Goal: Task Accomplishment & Management: Use online tool/utility

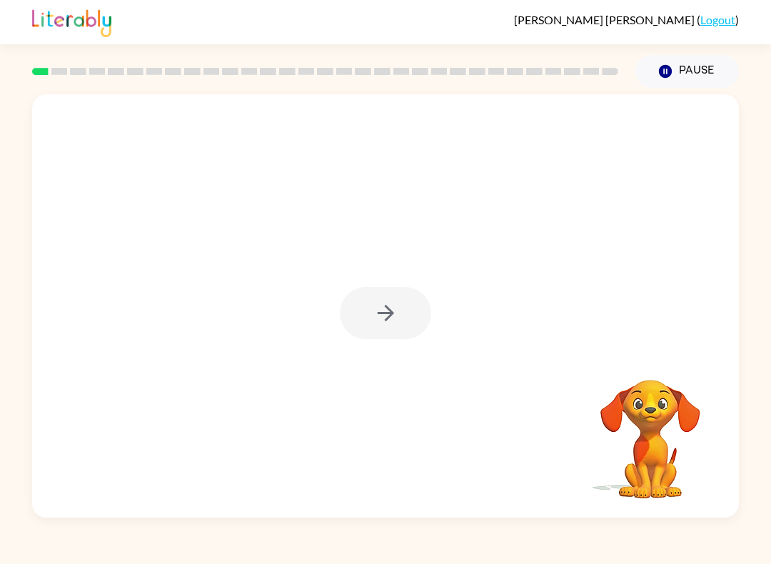
click at [403, 319] on div at bounding box center [385, 313] width 91 height 52
click at [692, 76] on button "Pause Pause" at bounding box center [688, 71] width 104 height 33
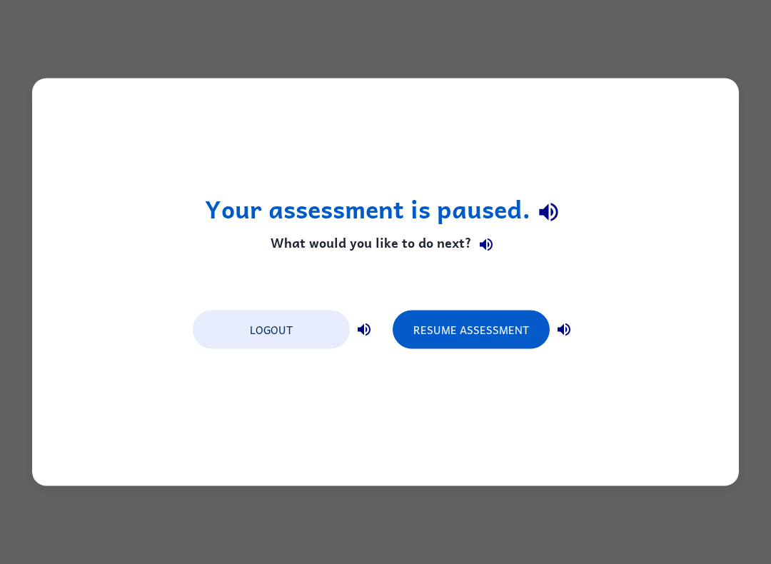
click at [289, 326] on button "Logout" at bounding box center [271, 330] width 157 height 39
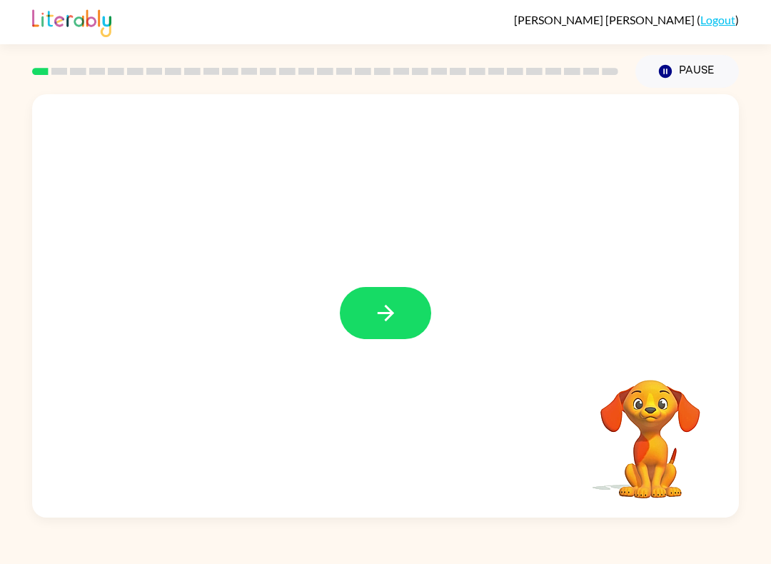
click at [374, 317] on icon "button" at bounding box center [386, 313] width 25 height 25
click at [726, 381] on div at bounding box center [385, 306] width 707 height 424
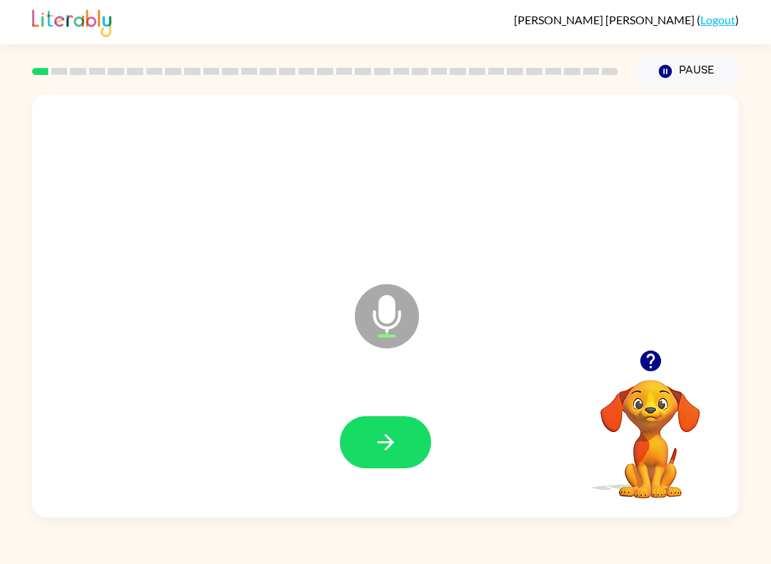
click at [629, 434] on video "Your browser must support playing .mp4 files to use Literably. Please try using…" at bounding box center [650, 429] width 143 height 143
click at [662, 420] on video "Your browser must support playing .mp4 files to use Literably. Please try using…" at bounding box center [650, 429] width 143 height 143
click at [636, 352] on button "button" at bounding box center [651, 361] width 36 height 36
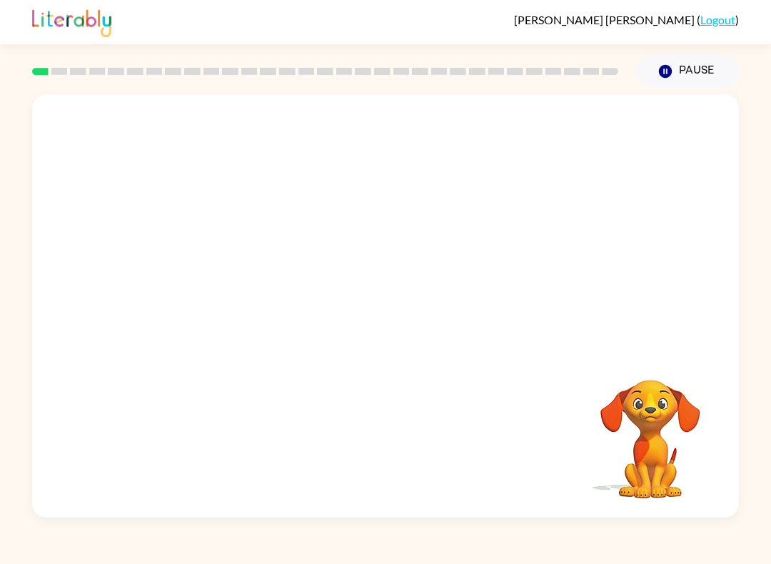
click at [716, 22] on link "Logout" at bounding box center [718, 20] width 35 height 14
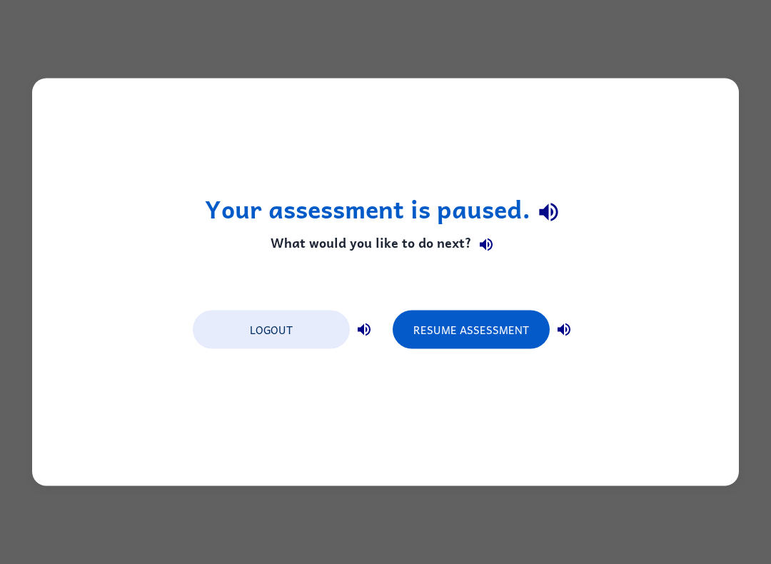
click at [293, 318] on button "Logout" at bounding box center [271, 330] width 157 height 39
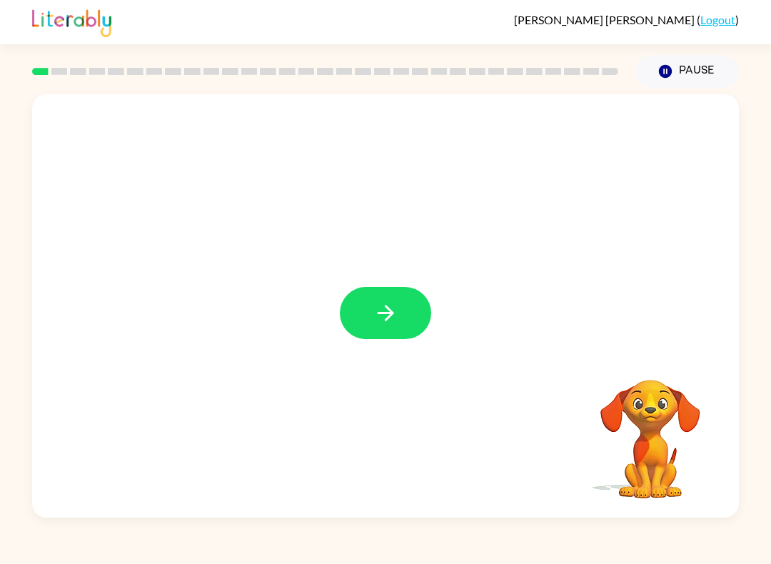
click at [375, 296] on button "button" at bounding box center [385, 313] width 91 height 52
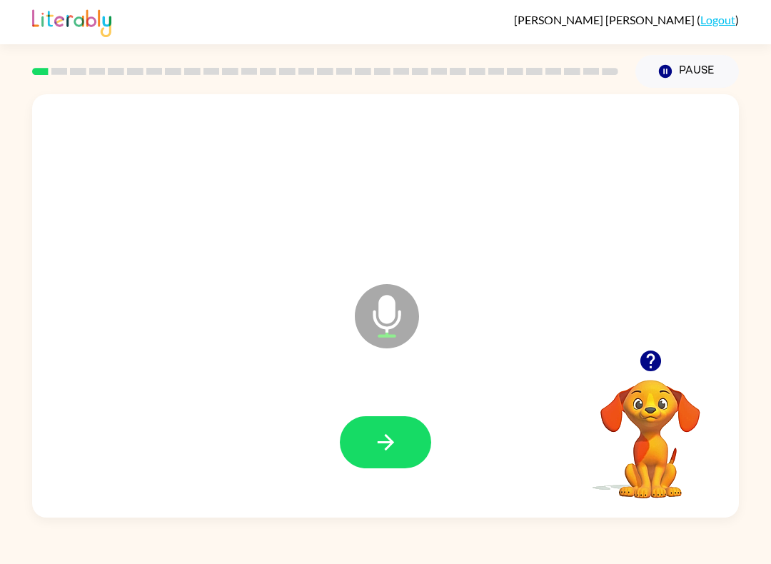
click at [393, 426] on button "button" at bounding box center [385, 442] width 91 height 52
click at [381, 436] on icon "button" at bounding box center [386, 442] width 25 height 25
click at [385, 450] on icon "button" at bounding box center [385, 442] width 16 height 16
click at [389, 446] on icon "button" at bounding box center [385, 442] width 16 height 16
click at [367, 432] on button "button" at bounding box center [385, 442] width 91 height 52
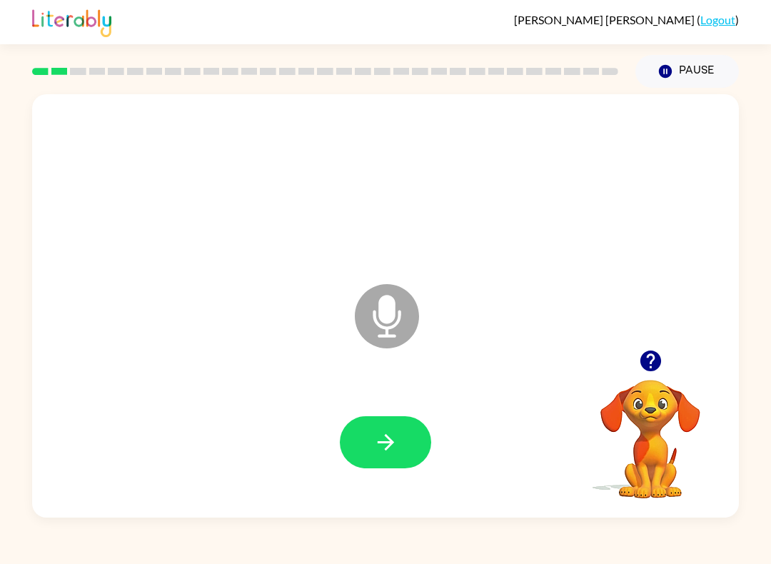
click at [389, 441] on icon "button" at bounding box center [385, 442] width 16 height 16
click at [384, 436] on icon "button" at bounding box center [386, 442] width 25 height 25
click at [382, 420] on button "button" at bounding box center [385, 442] width 91 height 52
click at [386, 432] on icon "button" at bounding box center [386, 442] width 25 height 25
click at [381, 434] on icon "button" at bounding box center [386, 442] width 25 height 25
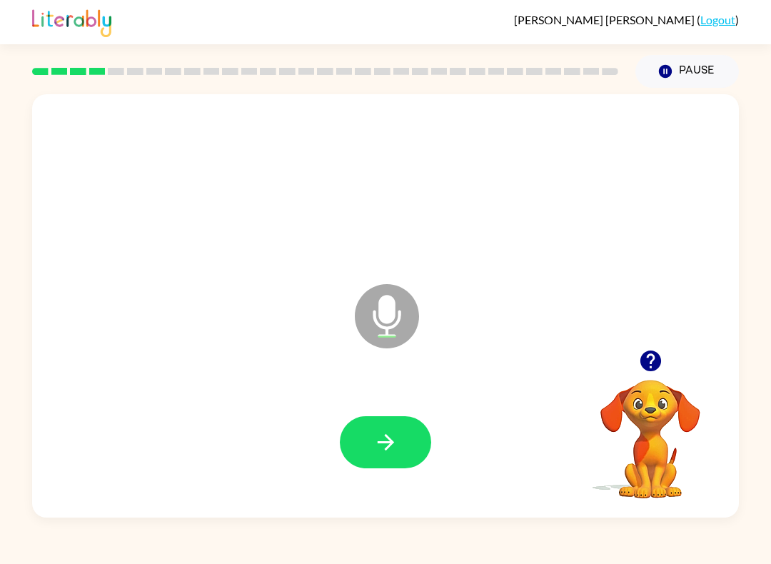
click at [392, 444] on icon "button" at bounding box center [385, 442] width 16 height 16
click at [402, 419] on button "button" at bounding box center [385, 442] width 91 height 52
click at [394, 444] on icon "button" at bounding box center [386, 442] width 25 height 25
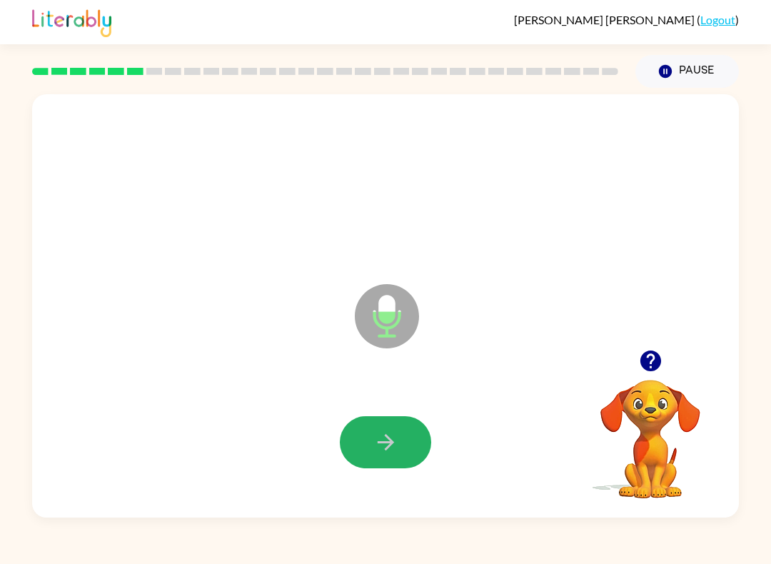
click at [417, 453] on button "button" at bounding box center [385, 442] width 91 height 52
click at [378, 464] on button "button" at bounding box center [385, 442] width 91 height 52
click at [382, 439] on icon "button" at bounding box center [386, 442] width 25 height 25
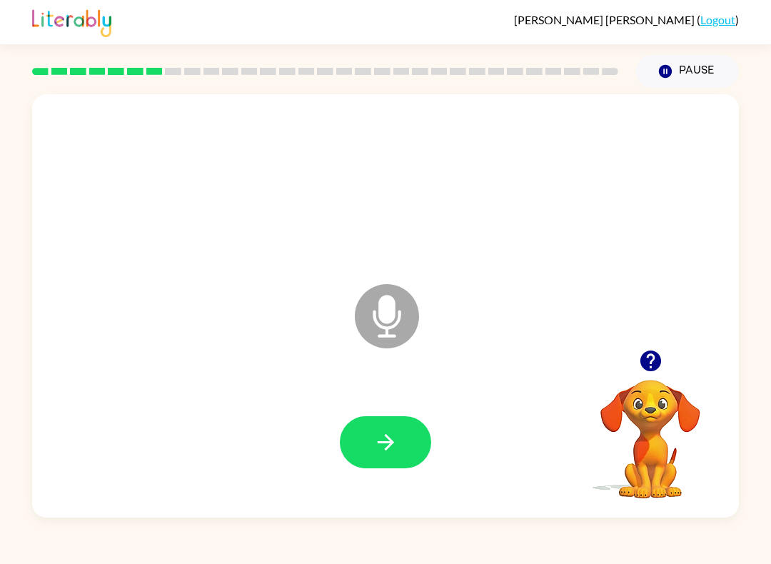
click at [371, 437] on button "button" at bounding box center [385, 442] width 91 height 52
click at [383, 451] on icon "button" at bounding box center [386, 442] width 25 height 25
click at [376, 447] on icon "button" at bounding box center [386, 442] width 25 height 25
click at [388, 464] on button "button" at bounding box center [385, 442] width 91 height 52
click at [392, 434] on icon "button" at bounding box center [386, 442] width 25 height 25
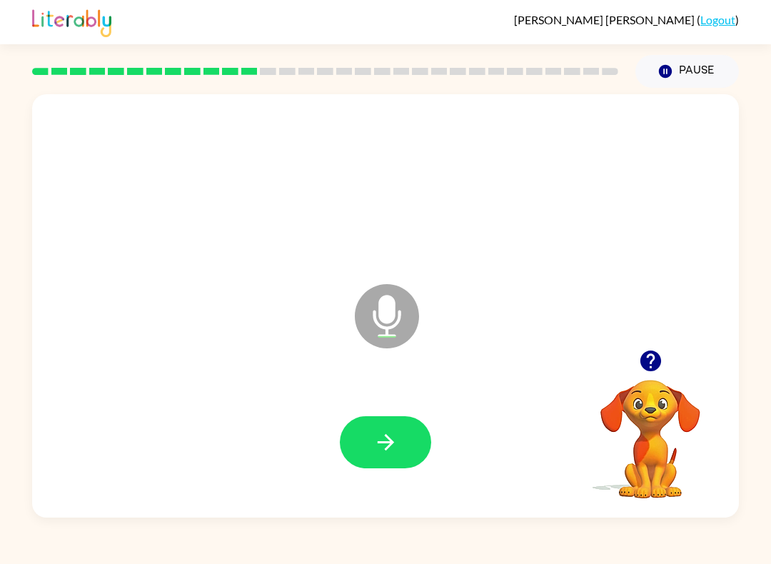
click at [391, 437] on icon "button" at bounding box center [386, 442] width 25 height 25
click at [376, 439] on icon "button" at bounding box center [386, 442] width 25 height 25
click at [397, 449] on icon "button" at bounding box center [386, 442] width 25 height 25
click at [379, 429] on button "button" at bounding box center [385, 442] width 91 height 52
click at [382, 449] on icon "button" at bounding box center [386, 442] width 25 height 25
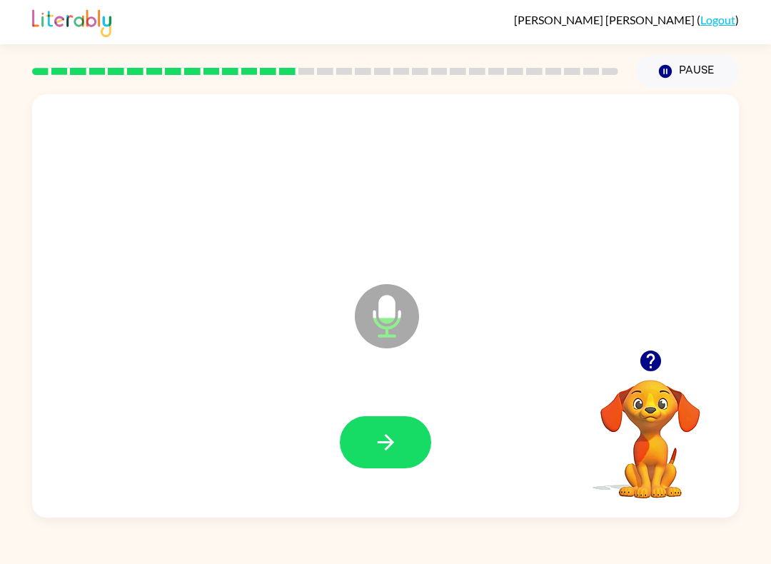
click at [384, 436] on icon "button" at bounding box center [386, 442] width 25 height 25
click at [414, 461] on button "button" at bounding box center [385, 442] width 91 height 52
click at [394, 446] on icon "button" at bounding box center [386, 442] width 25 height 25
click at [386, 427] on button "button" at bounding box center [385, 442] width 91 height 52
click at [389, 437] on icon "button" at bounding box center [386, 442] width 25 height 25
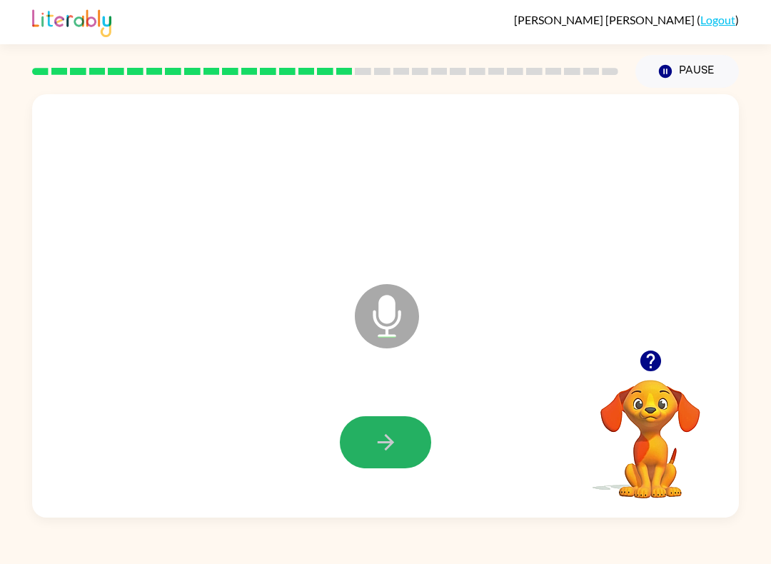
click at [376, 434] on icon "button" at bounding box center [386, 442] width 25 height 25
click at [393, 438] on icon "button" at bounding box center [386, 442] width 25 height 25
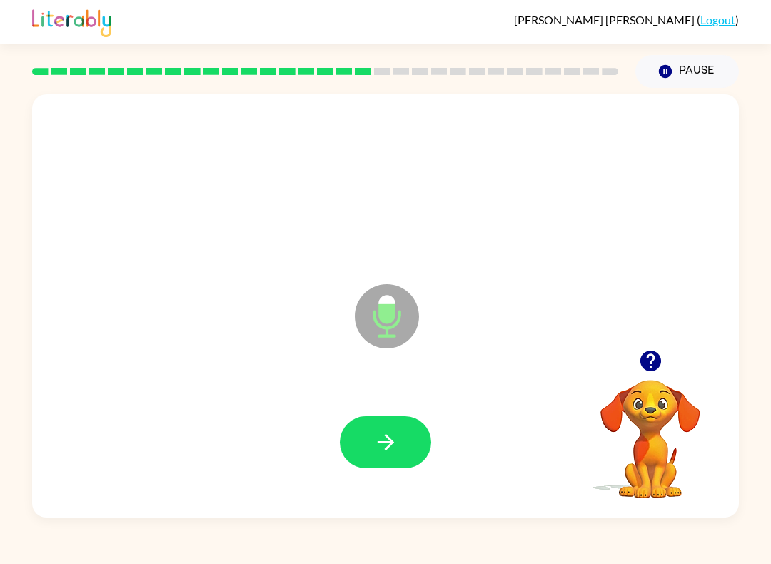
click at [412, 442] on button "button" at bounding box center [385, 442] width 91 height 52
click at [396, 435] on icon "button" at bounding box center [386, 442] width 25 height 25
click at [367, 439] on button "button" at bounding box center [385, 442] width 91 height 52
click at [379, 469] on button "button" at bounding box center [385, 442] width 91 height 52
click at [390, 442] on icon "button" at bounding box center [386, 442] width 25 height 25
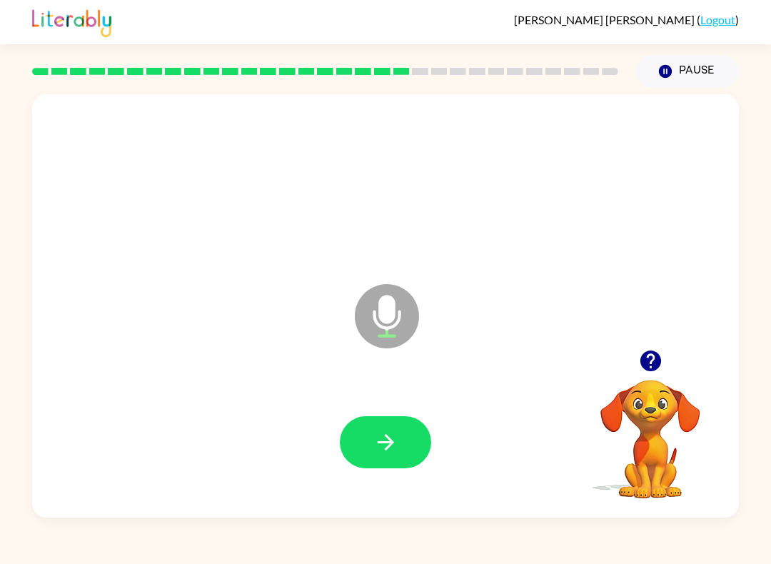
click at [381, 429] on button "button" at bounding box center [385, 442] width 91 height 52
click at [390, 440] on icon "button" at bounding box center [385, 442] width 16 height 16
click at [389, 449] on icon "button" at bounding box center [386, 442] width 25 height 25
click at [399, 440] on button "button" at bounding box center [385, 442] width 91 height 52
click at [389, 433] on icon "button" at bounding box center [386, 442] width 25 height 25
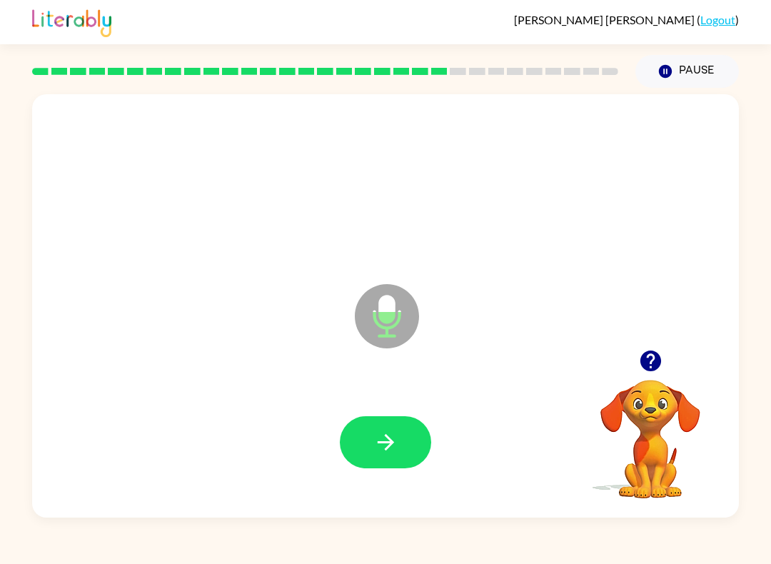
click at [392, 456] on button "button" at bounding box center [385, 442] width 91 height 52
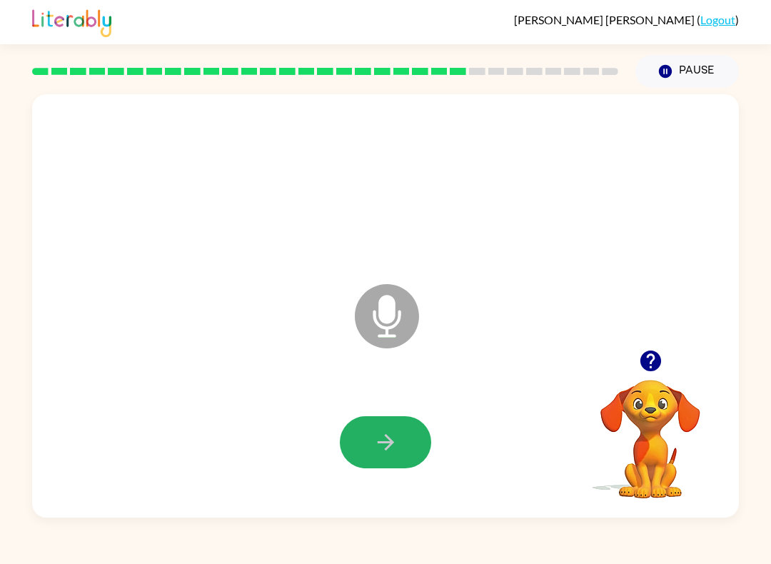
click at [375, 432] on icon "button" at bounding box center [386, 442] width 25 height 25
click at [381, 445] on icon "button" at bounding box center [386, 442] width 25 height 25
click at [394, 440] on icon "button" at bounding box center [386, 442] width 25 height 25
click at [411, 428] on button "button" at bounding box center [385, 442] width 91 height 52
click at [394, 452] on icon "button" at bounding box center [386, 442] width 25 height 25
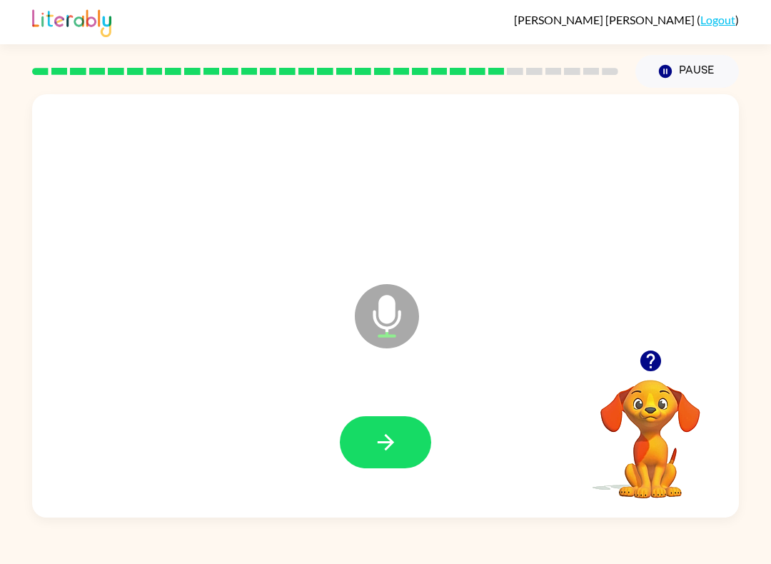
click at [400, 446] on button "button" at bounding box center [385, 442] width 91 height 52
click at [369, 440] on button "button" at bounding box center [385, 442] width 91 height 52
click at [402, 439] on button "button" at bounding box center [385, 442] width 91 height 52
click at [384, 427] on button "button" at bounding box center [385, 442] width 91 height 52
click at [392, 436] on icon "button" at bounding box center [386, 442] width 25 height 25
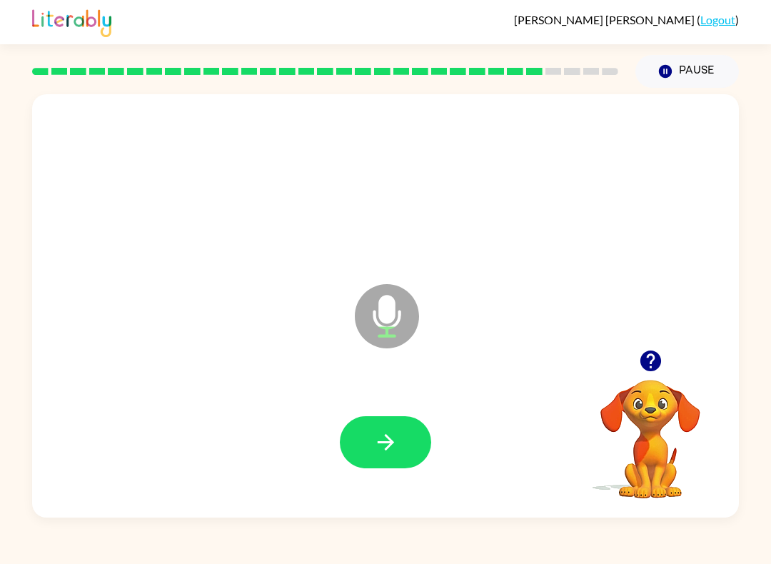
click at [389, 445] on icon "button" at bounding box center [386, 442] width 25 height 25
click at [353, 452] on button "button" at bounding box center [385, 442] width 91 height 52
click at [366, 439] on button "button" at bounding box center [385, 442] width 91 height 52
click at [397, 434] on icon "button" at bounding box center [386, 442] width 25 height 25
click at [402, 442] on button "button" at bounding box center [385, 442] width 91 height 52
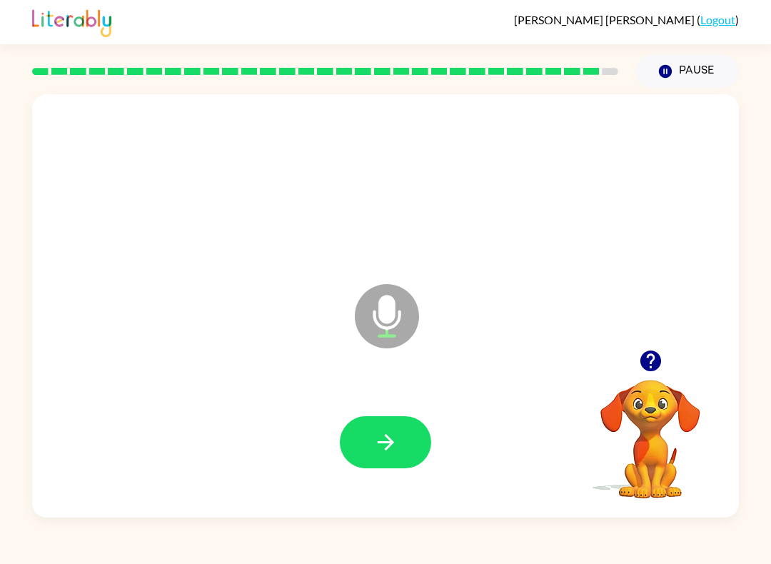
click at [396, 461] on button "button" at bounding box center [385, 442] width 91 height 52
click at [401, 439] on button "button" at bounding box center [385, 442] width 91 height 52
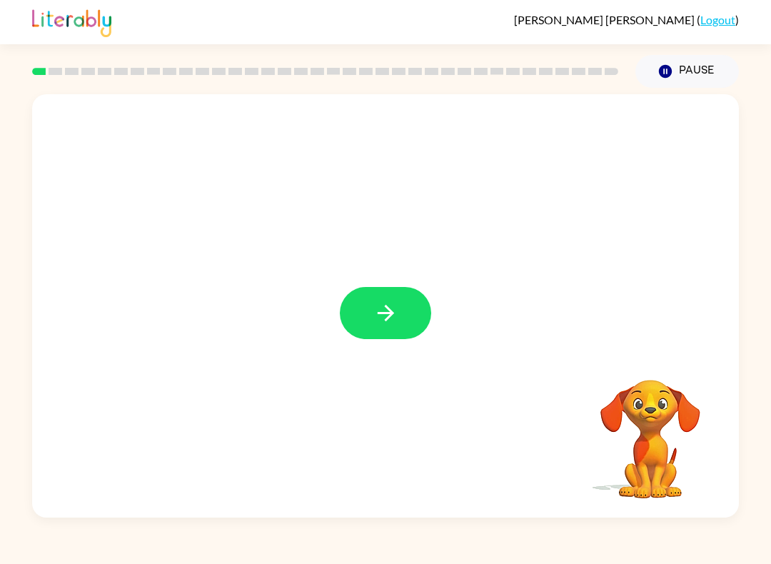
click at [367, 321] on button "button" at bounding box center [385, 313] width 91 height 52
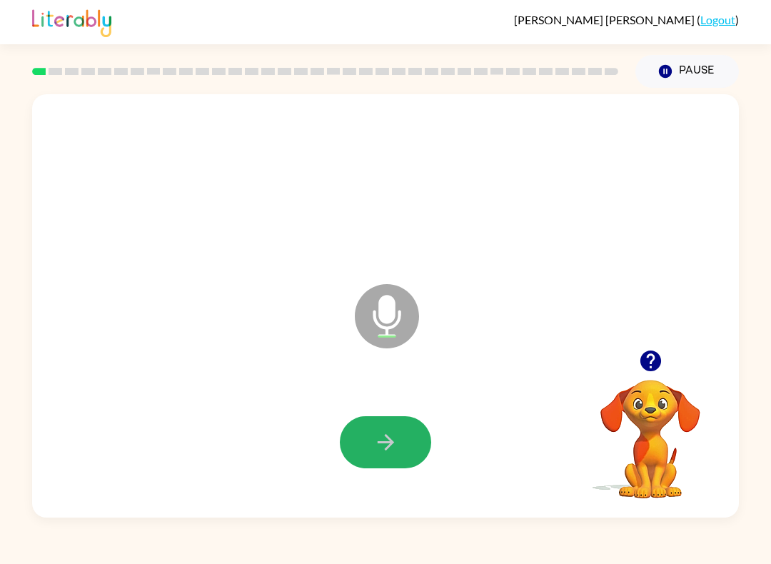
click at [395, 421] on button "button" at bounding box center [385, 442] width 91 height 52
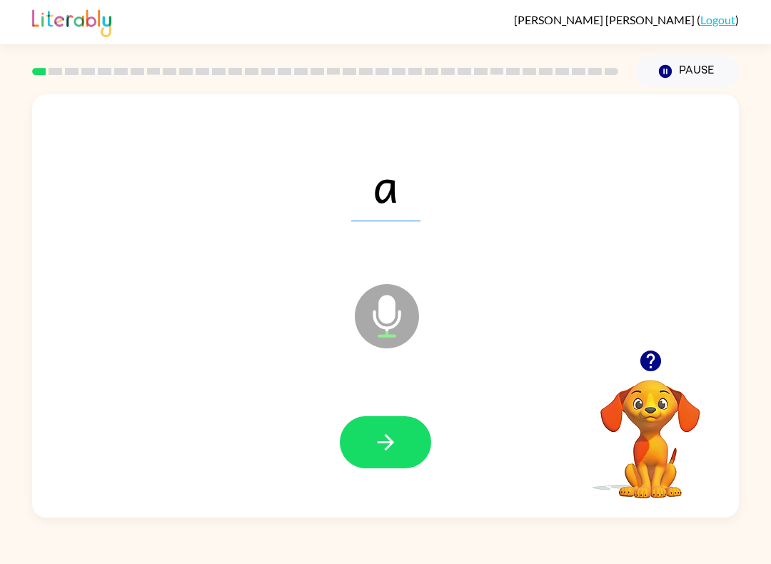
click at [394, 442] on icon "button" at bounding box center [386, 442] width 25 height 25
click at [411, 451] on button "button" at bounding box center [385, 442] width 91 height 52
click at [403, 417] on button "button" at bounding box center [385, 442] width 91 height 52
click at [384, 438] on icon "button" at bounding box center [386, 442] width 25 height 25
click at [386, 450] on icon "button" at bounding box center [385, 442] width 16 height 16
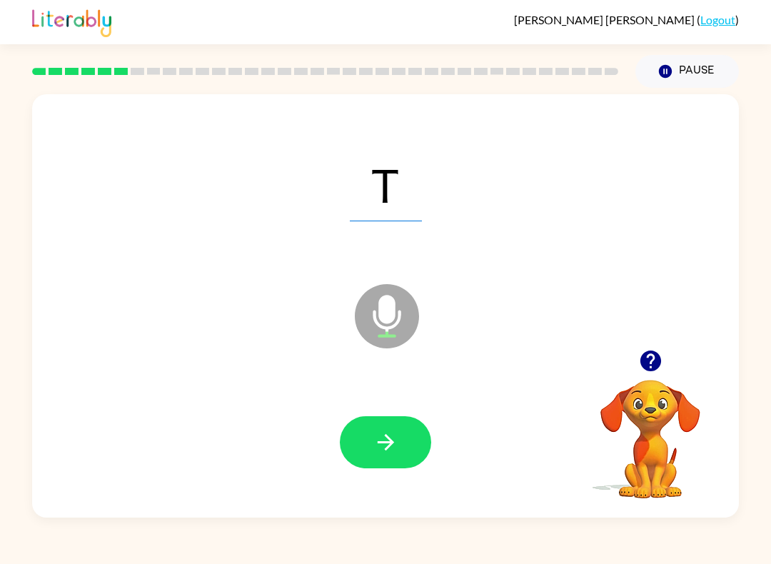
click at [368, 427] on button "button" at bounding box center [385, 442] width 91 height 52
click at [387, 436] on icon "button" at bounding box center [386, 442] width 25 height 25
click at [402, 430] on button "button" at bounding box center [385, 442] width 91 height 52
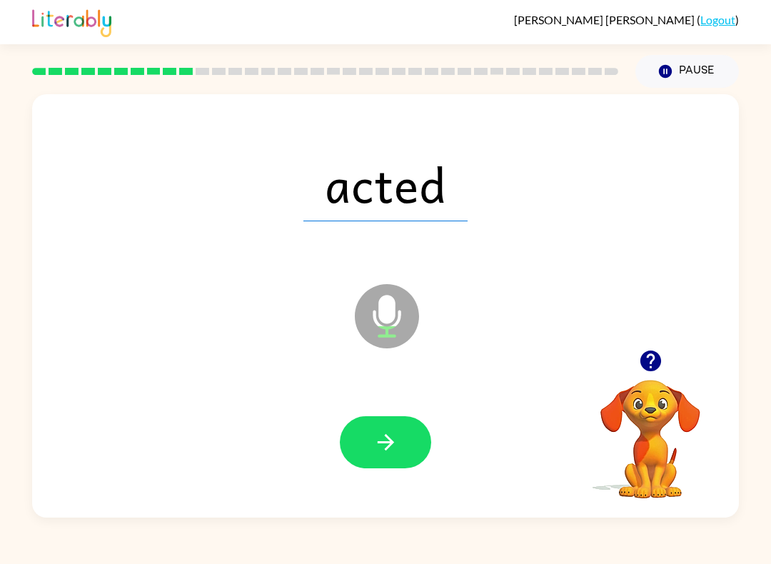
click at [400, 452] on button "button" at bounding box center [385, 442] width 91 height 52
click at [398, 451] on icon "button" at bounding box center [386, 442] width 25 height 25
click at [395, 439] on icon "button" at bounding box center [386, 442] width 25 height 25
click at [378, 447] on icon "button" at bounding box center [386, 442] width 25 height 25
click at [371, 451] on button "button" at bounding box center [385, 442] width 91 height 52
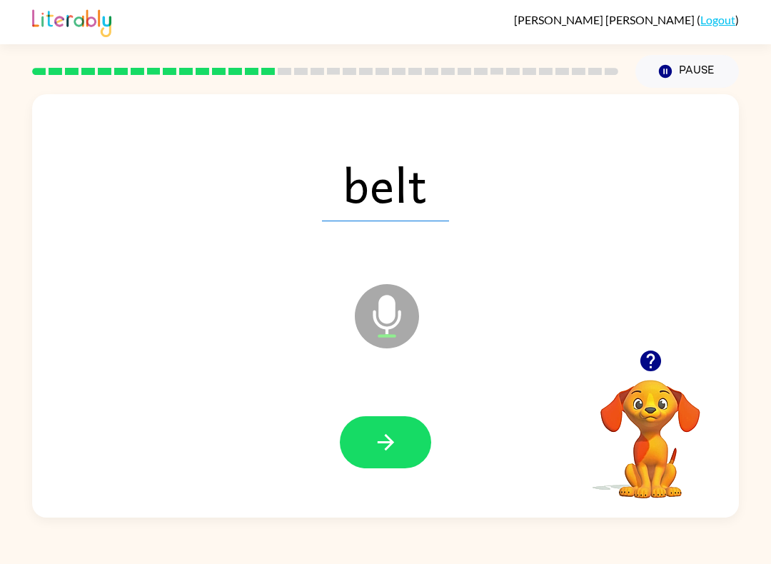
click at [343, 469] on div at bounding box center [385, 442] width 91 height 52
click at [368, 452] on button "button" at bounding box center [385, 442] width 91 height 52
click at [399, 459] on button "button" at bounding box center [385, 442] width 91 height 52
click at [397, 443] on icon "button" at bounding box center [386, 442] width 25 height 25
click at [391, 451] on icon "button" at bounding box center [386, 442] width 25 height 25
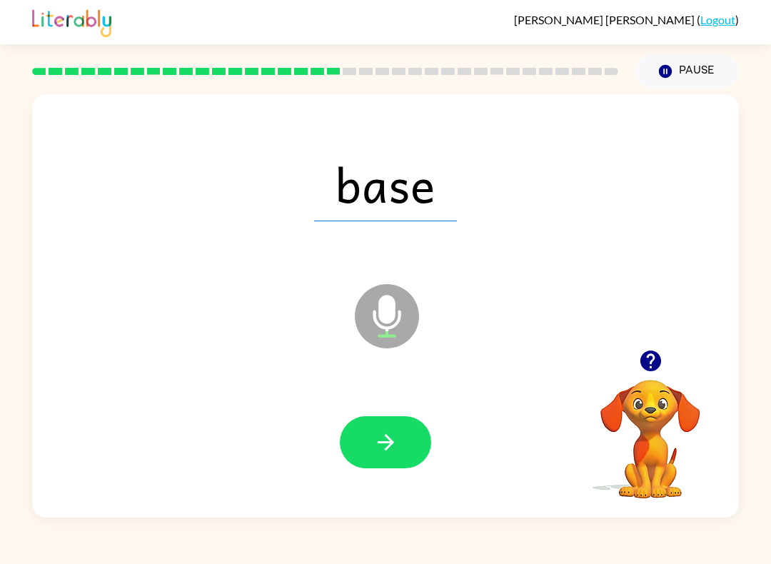
click at [389, 429] on button "button" at bounding box center [385, 442] width 91 height 52
click at [385, 431] on icon "button" at bounding box center [386, 442] width 25 height 25
click at [428, 474] on div at bounding box center [385, 442] width 678 height 122
click at [376, 451] on icon "button" at bounding box center [386, 442] width 25 height 25
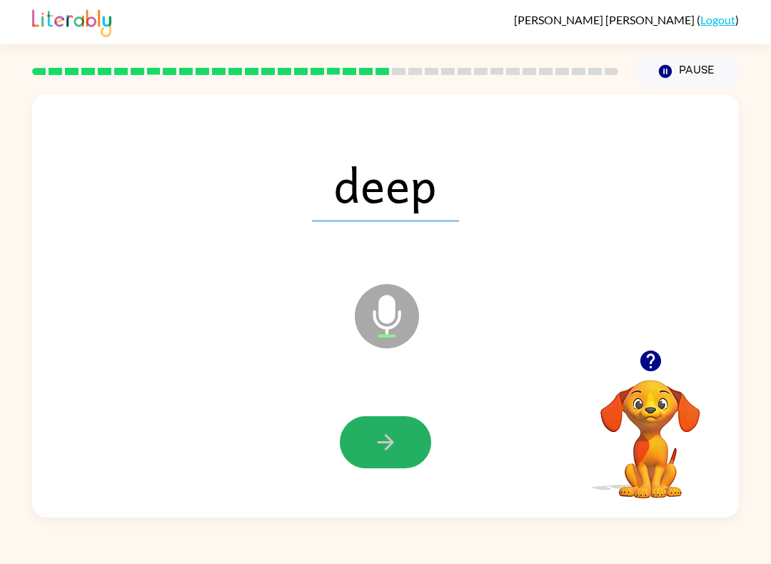
click at [392, 441] on icon "button" at bounding box center [385, 442] width 16 height 16
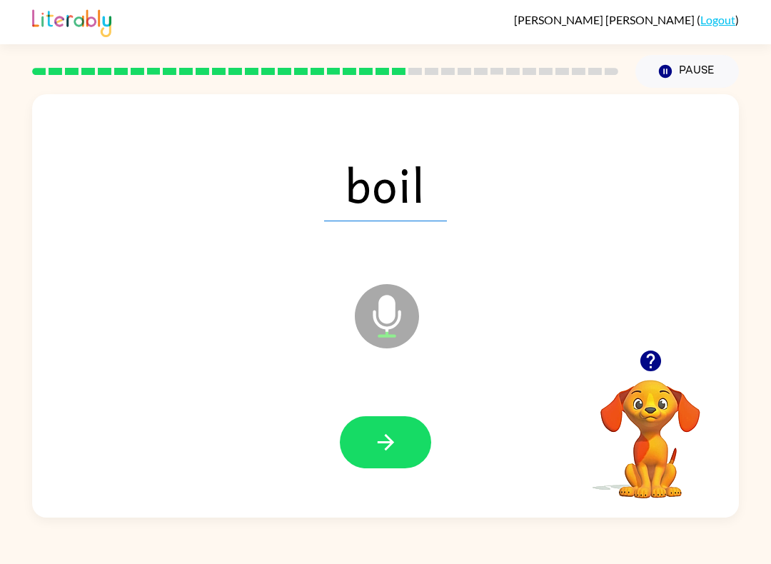
click at [404, 448] on button "button" at bounding box center [385, 442] width 91 height 52
click at [404, 425] on button "button" at bounding box center [385, 442] width 91 height 52
click at [358, 431] on button "button" at bounding box center [385, 442] width 91 height 52
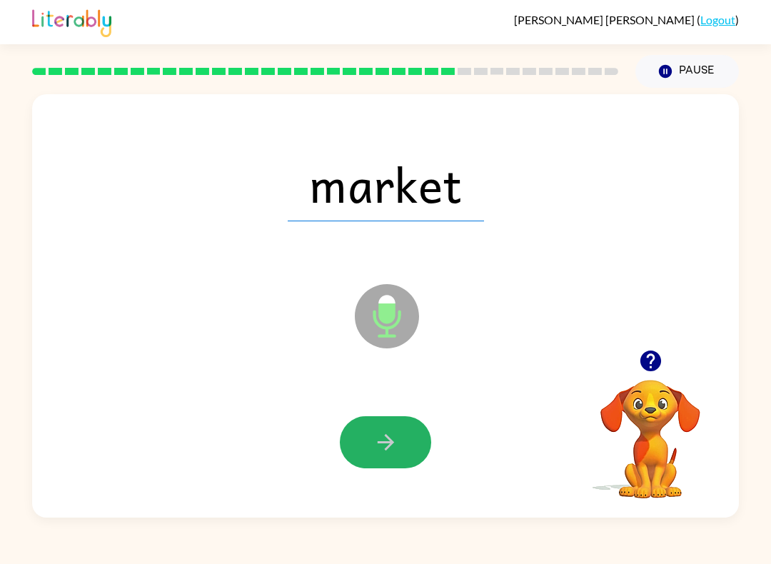
click at [398, 433] on icon "button" at bounding box center [386, 442] width 25 height 25
click at [386, 455] on icon "button" at bounding box center [386, 442] width 25 height 25
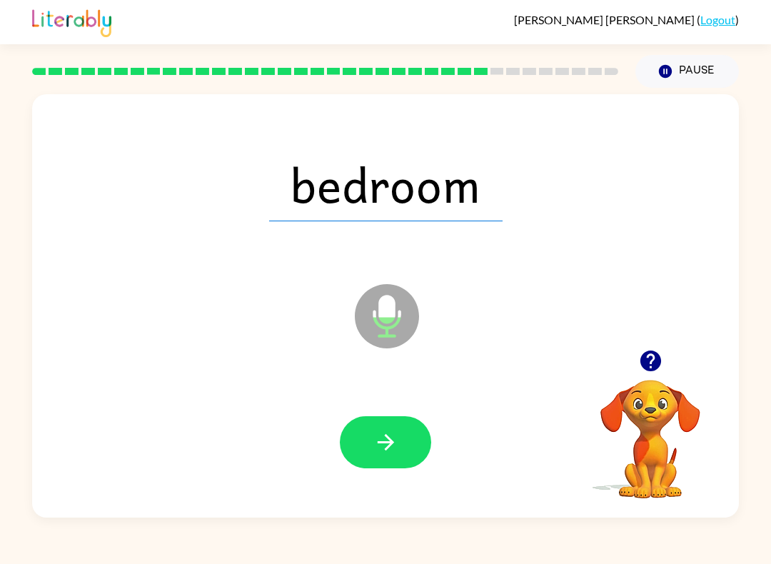
click at [402, 433] on button "button" at bounding box center [385, 442] width 91 height 52
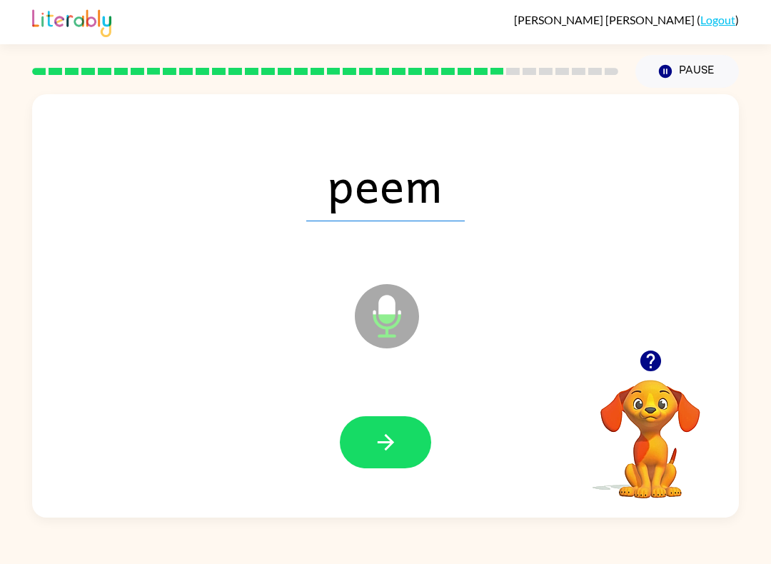
click at [376, 431] on icon "button" at bounding box center [386, 442] width 25 height 25
click at [398, 439] on icon "button" at bounding box center [386, 442] width 25 height 25
click at [393, 449] on icon "button" at bounding box center [386, 442] width 25 height 25
click at [380, 438] on icon "button" at bounding box center [386, 442] width 25 height 25
click at [375, 451] on icon "button" at bounding box center [386, 442] width 25 height 25
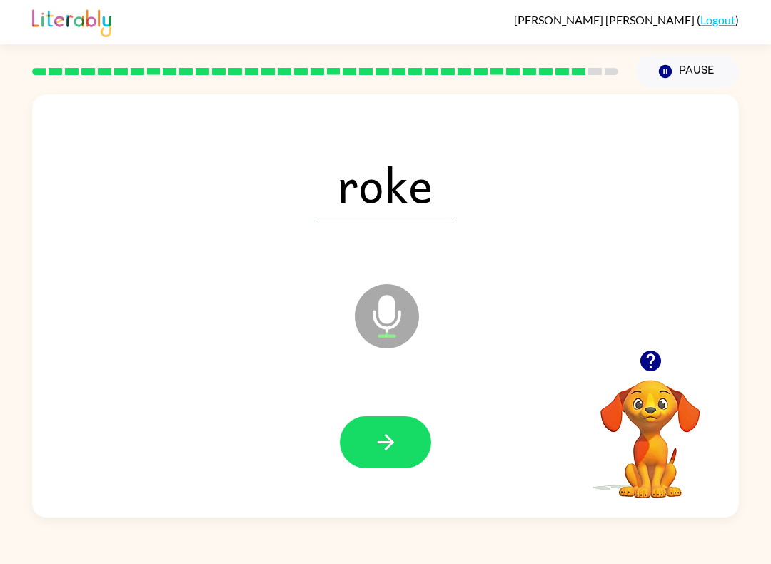
click at [389, 442] on icon "button" at bounding box center [386, 442] width 25 height 25
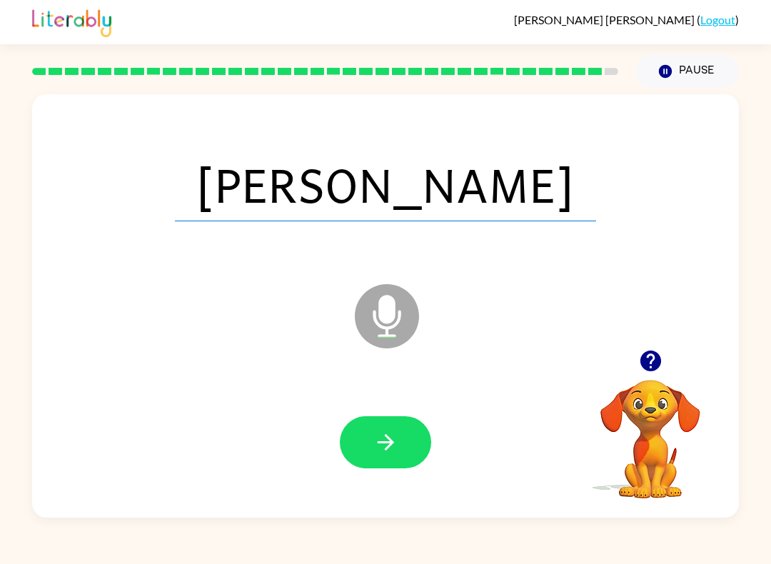
click at [379, 444] on icon "button" at bounding box center [386, 442] width 25 height 25
